Goal: Task Accomplishment & Management: Manage account settings

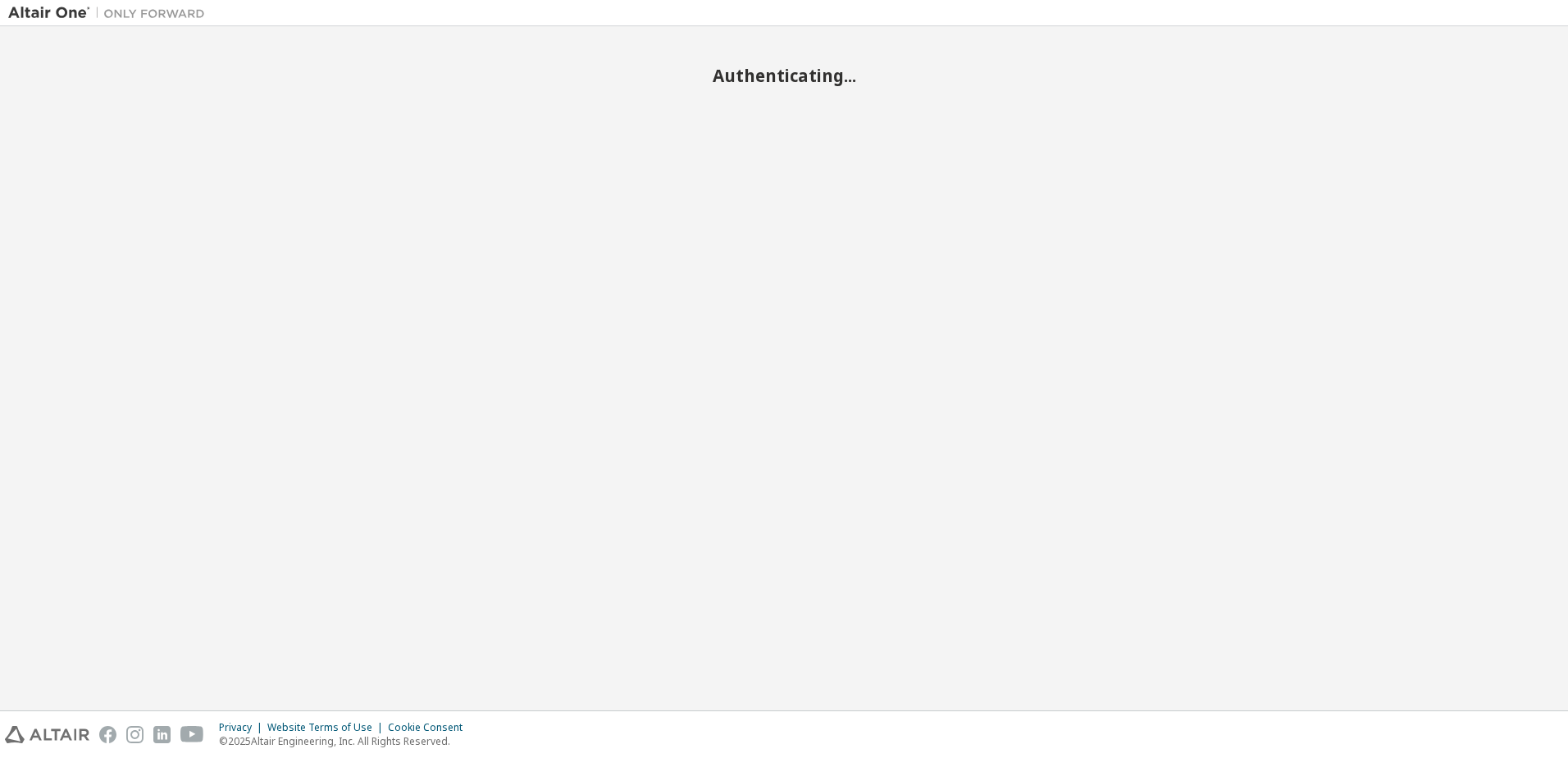
click at [620, 303] on div "Authenticating..." at bounding box center [784, 368] width 1551 height 668
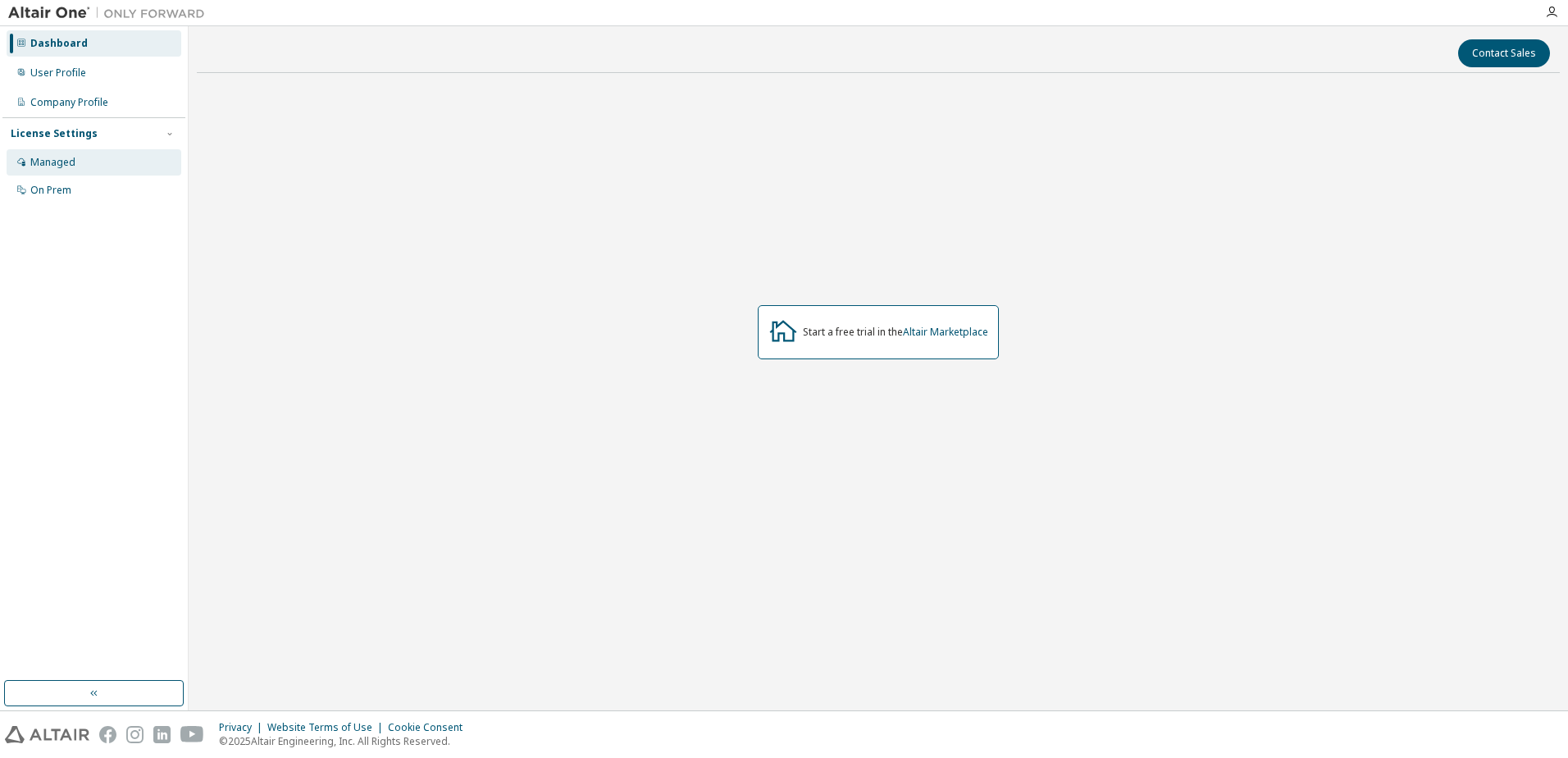
click at [66, 164] on div "Managed" at bounding box center [53, 162] width 45 height 13
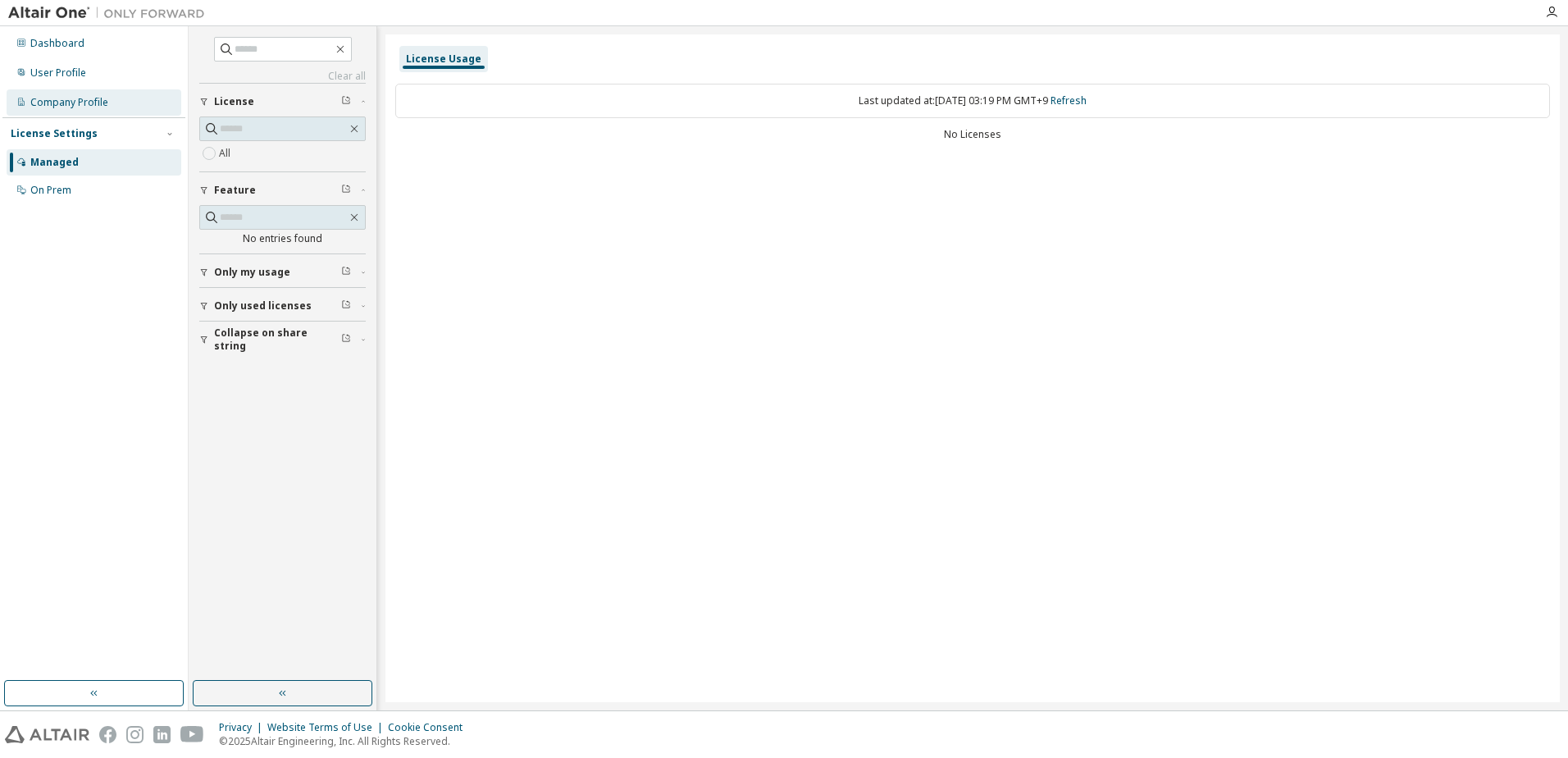
click at [89, 103] on div "Company Profile" at bounding box center [69, 103] width 78 height 13
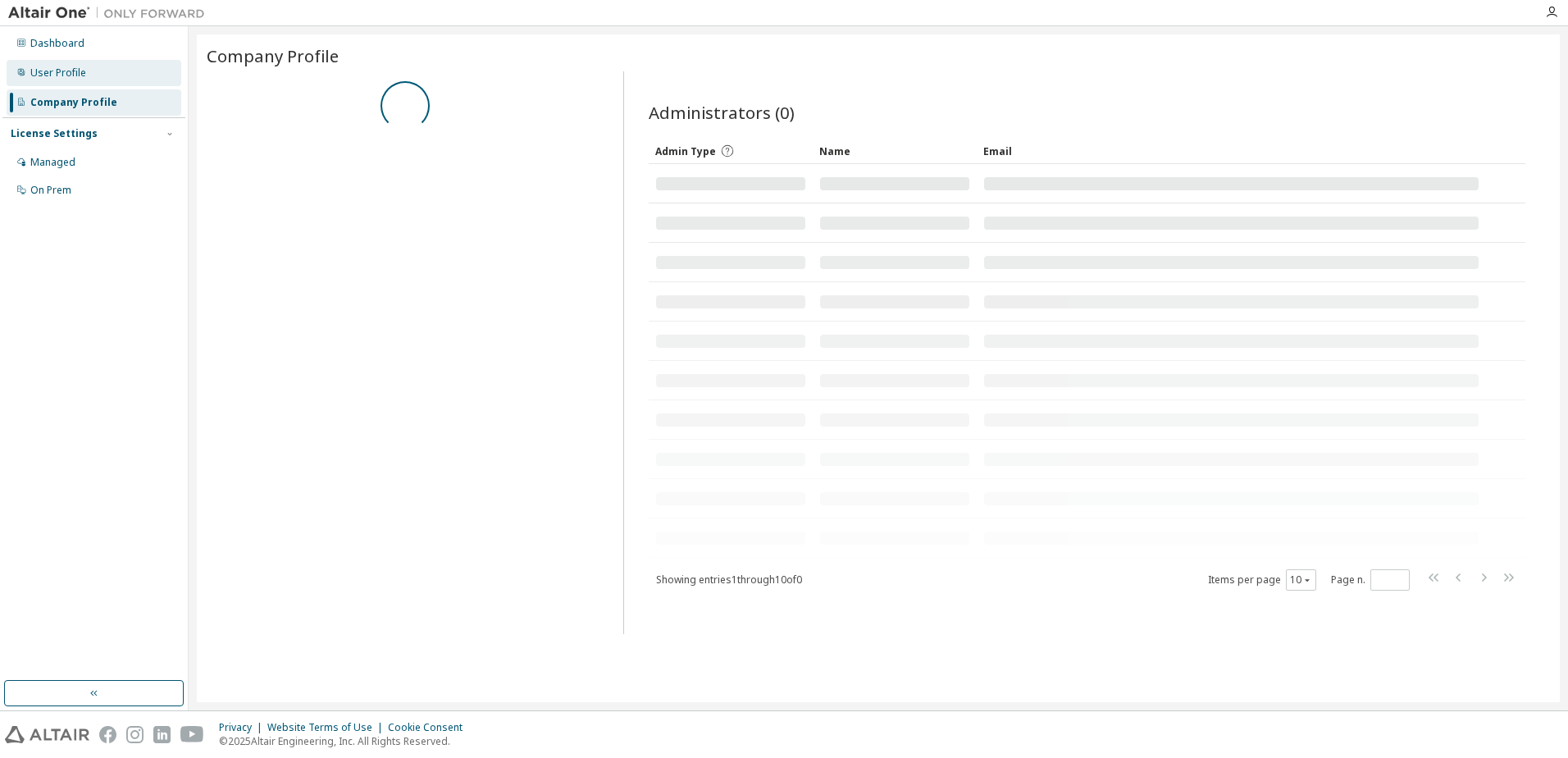
click at [89, 70] on div "User Profile" at bounding box center [94, 73] width 175 height 26
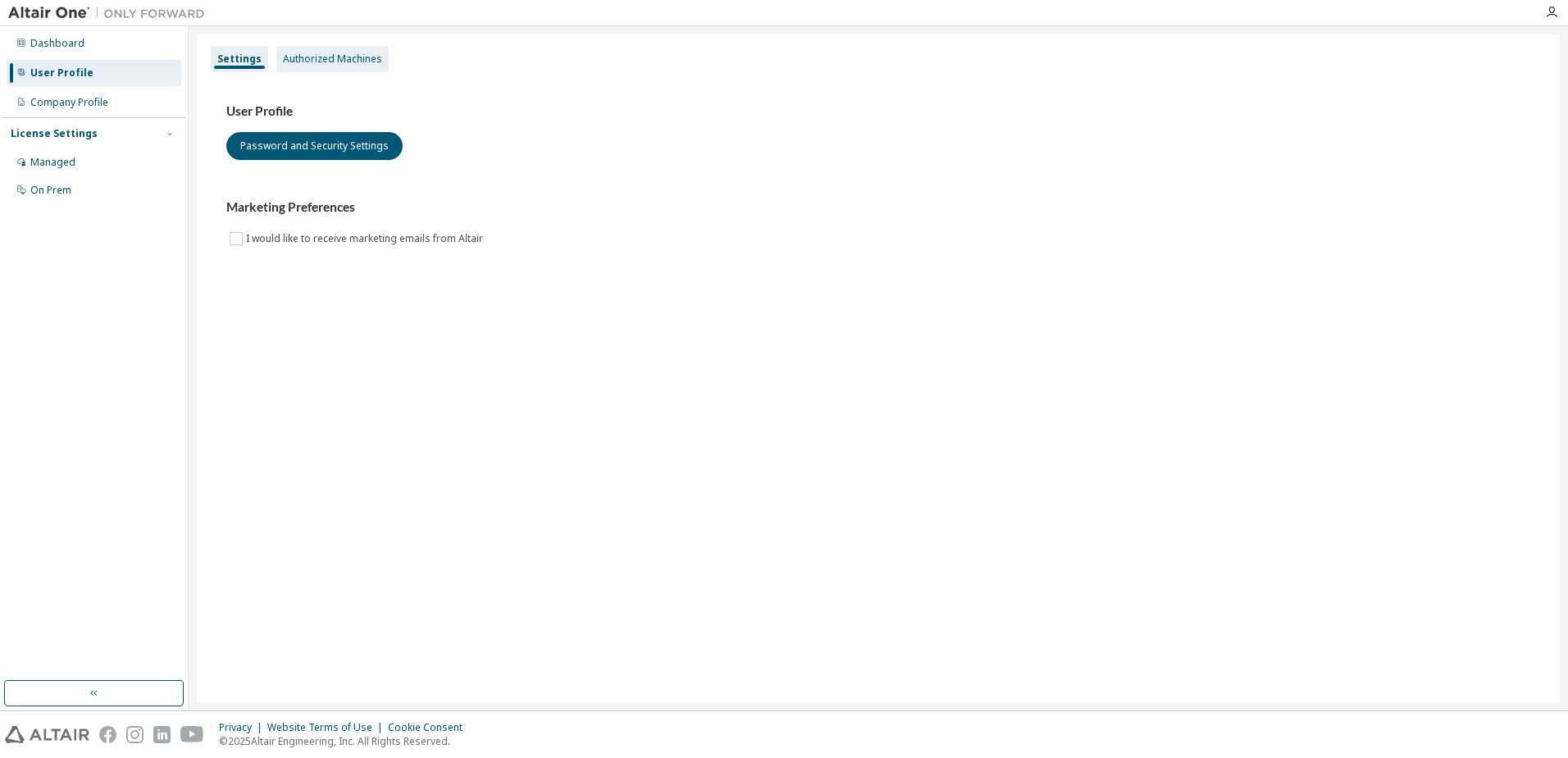
click at [380, 59] on div "Authorized Machines" at bounding box center [333, 59] width 112 height 26
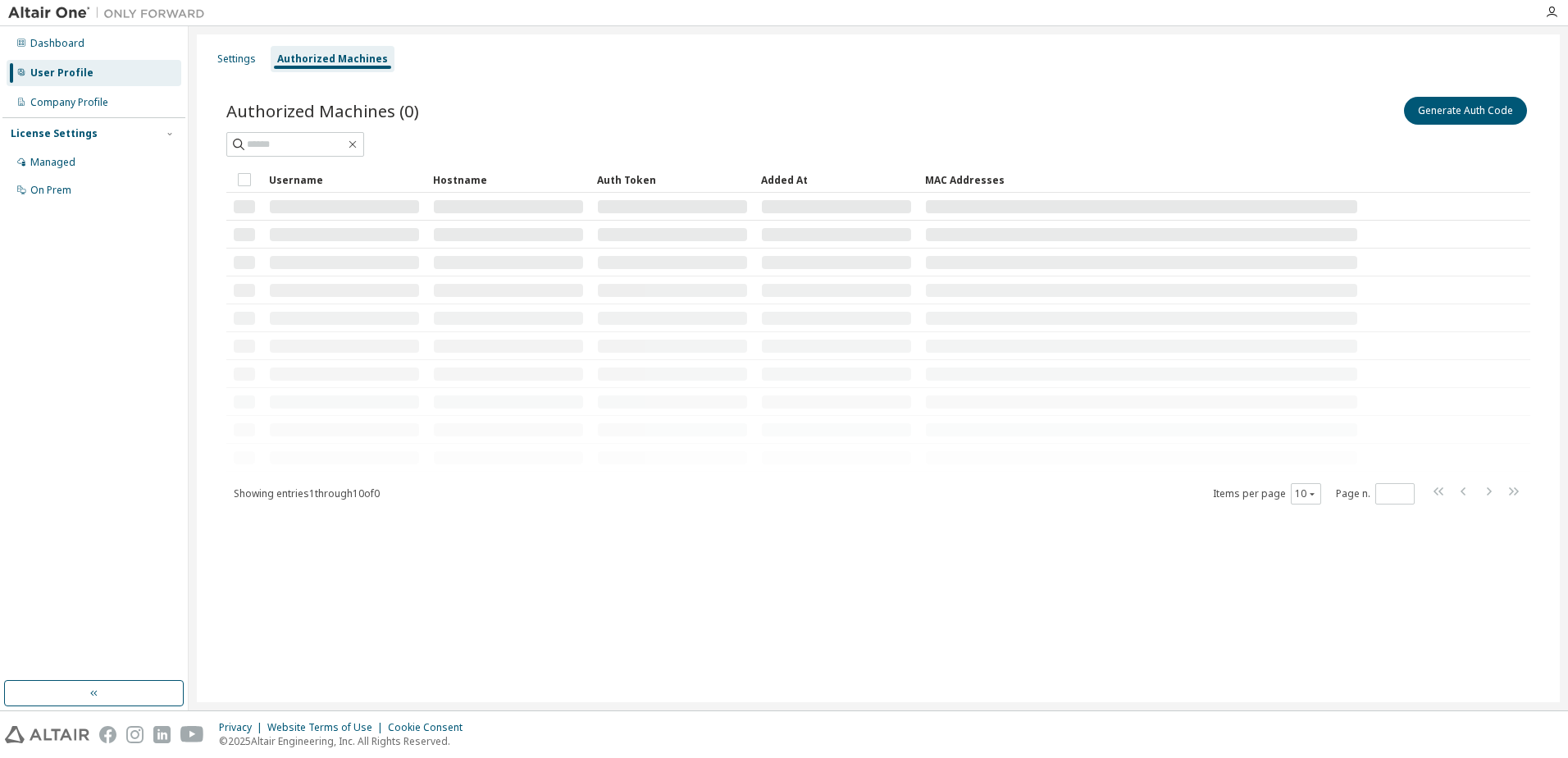
click at [339, 56] on div "Authorized Machines" at bounding box center [333, 59] width 110 height 13
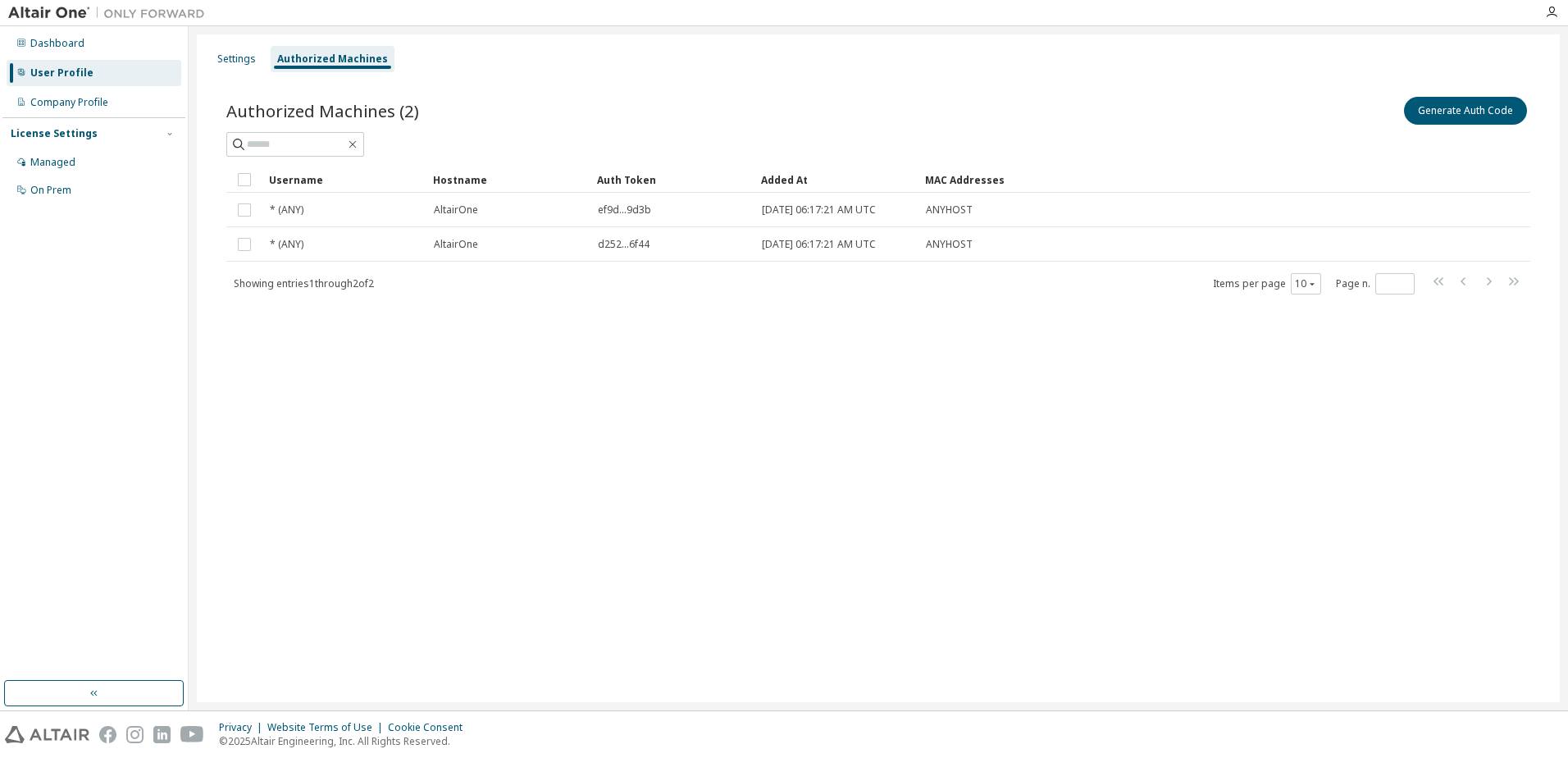
click at [1465, 125] on div "Generate Auth Code" at bounding box center [1204, 110] width 652 height 34
click at [1459, 114] on button "Generate Auth Code" at bounding box center [1465, 110] width 123 height 28
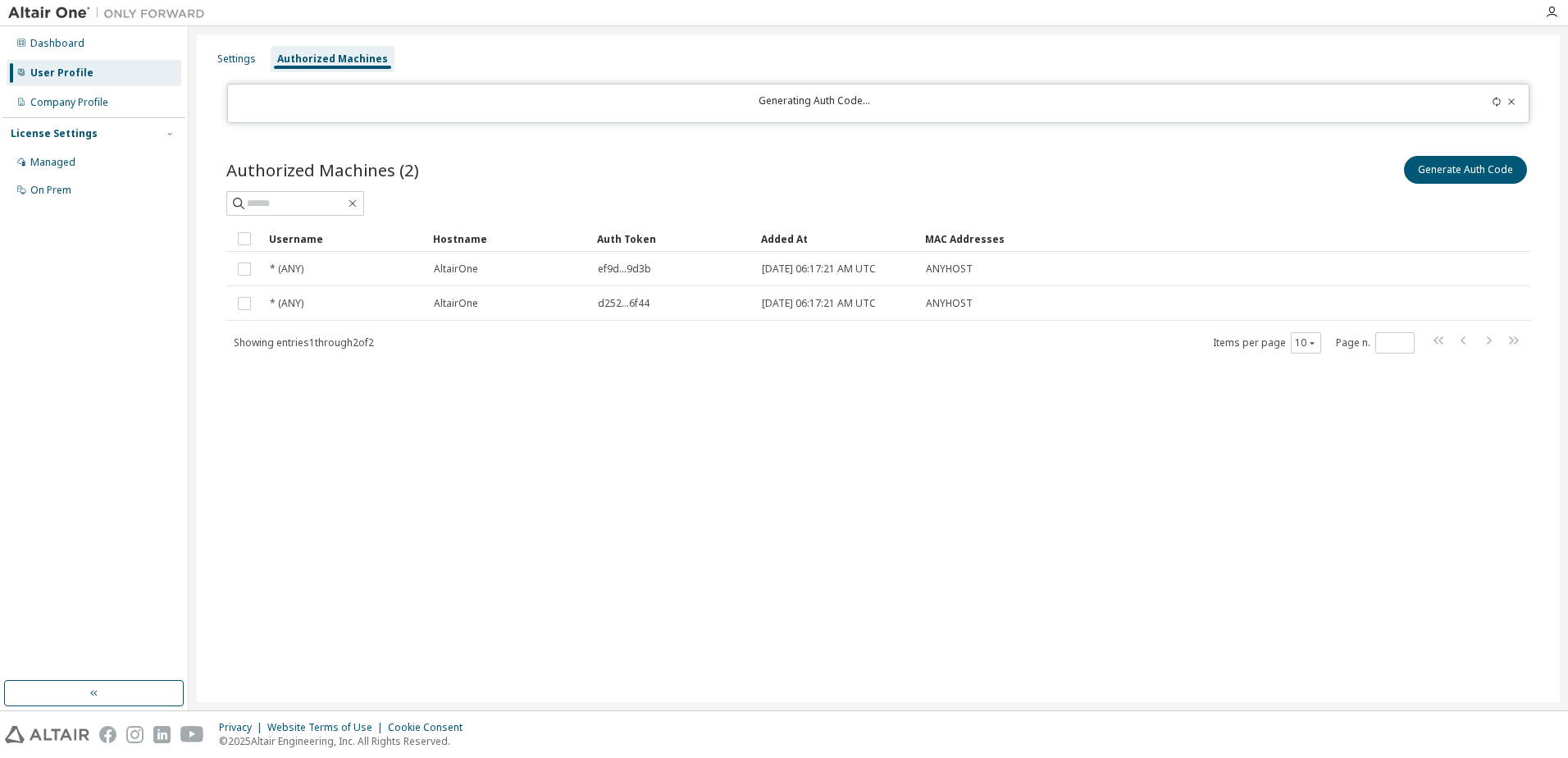
click at [974, 159] on div "Generate Auth Code" at bounding box center [1204, 170] width 652 height 34
click at [1107, 474] on div "Settings Authorized Machines Generating Auth Code... Authorized Machines (2) Ge…" at bounding box center [878, 368] width 1363 height 668
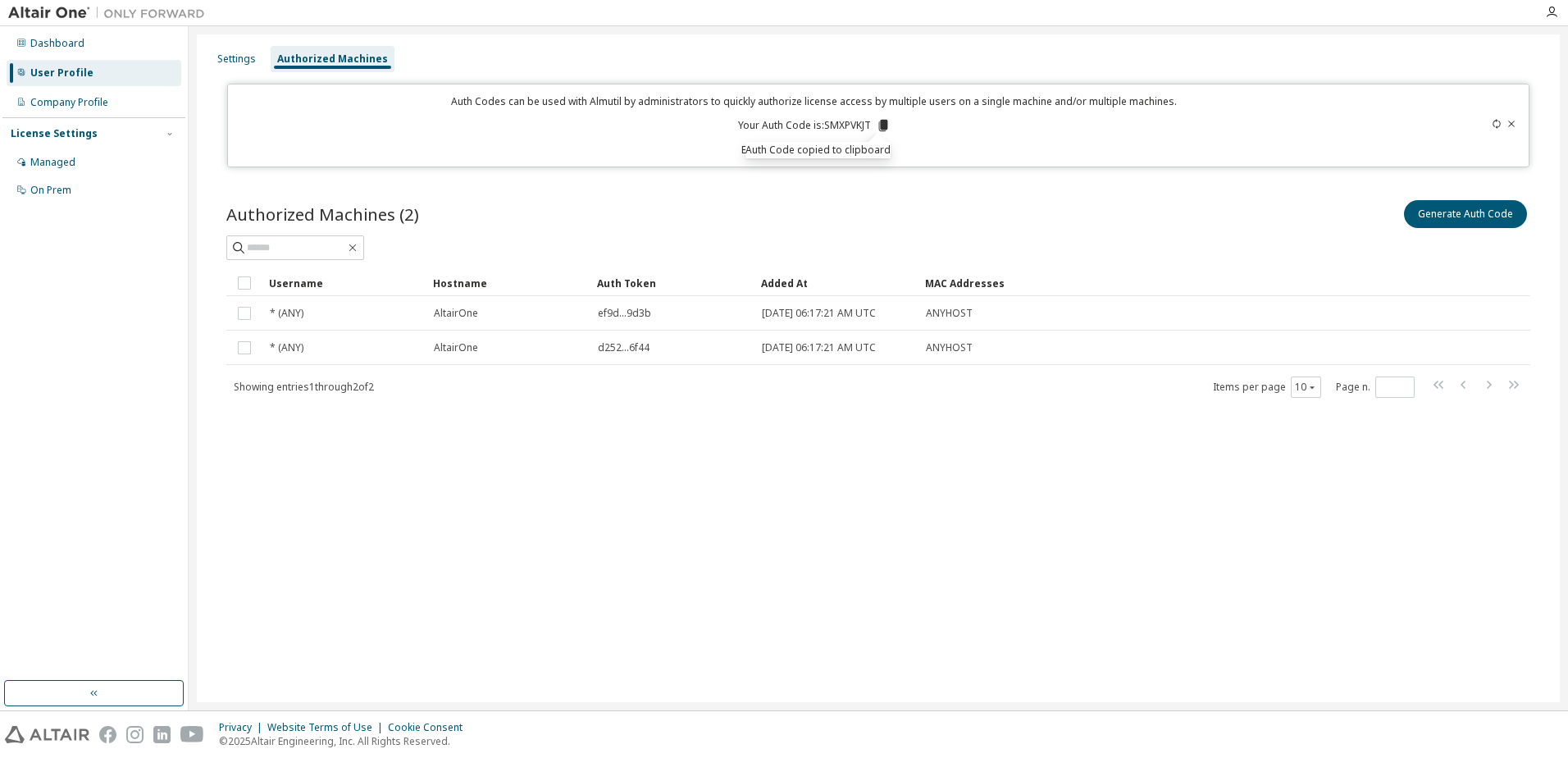
drag, startPoint x: 993, startPoint y: 135, endPoint x: 878, endPoint y: 134, distance: 115.0
click at [991, 136] on div "Auth Codes can be used with Almutil by administrators to quickly authorize lice…" at bounding box center [815, 125] width 1154 height 63
click at [876, 125] on icon at bounding box center [883, 125] width 15 height 15
click at [882, 125] on icon at bounding box center [883, 125] width 9 height 12
click at [1010, 586] on div "Settings Authorized Machines Auth Codes can be used with Almutil by administrat…" at bounding box center [878, 368] width 1363 height 668
